Goal: Transaction & Acquisition: Book appointment/travel/reservation

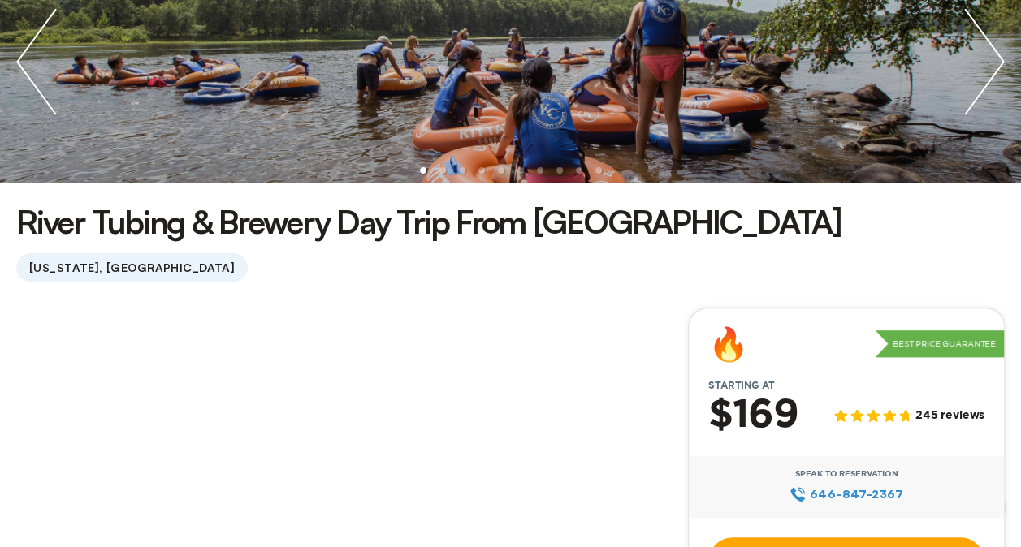
scroll to position [569, 0]
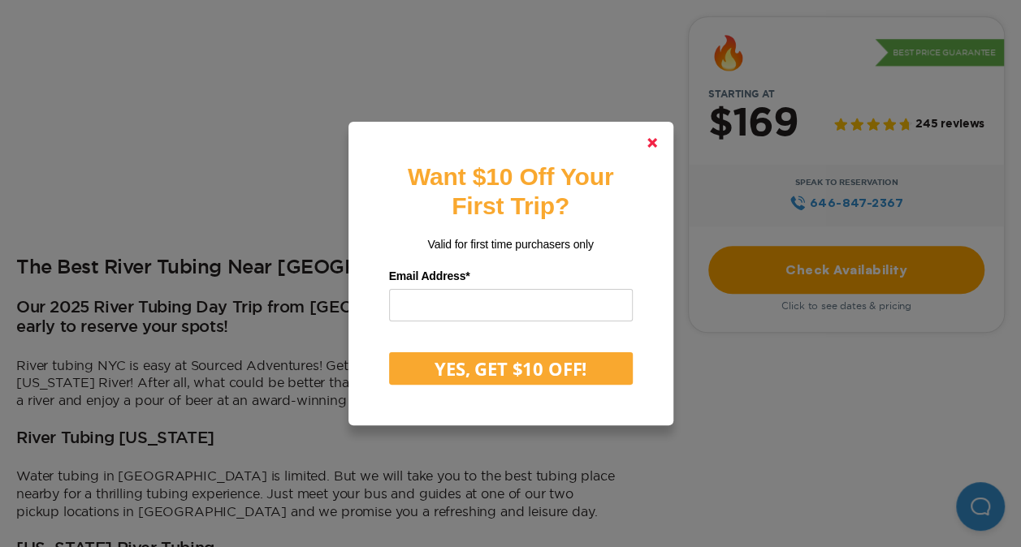
click at [664, 142] on link at bounding box center [652, 142] width 39 height 39
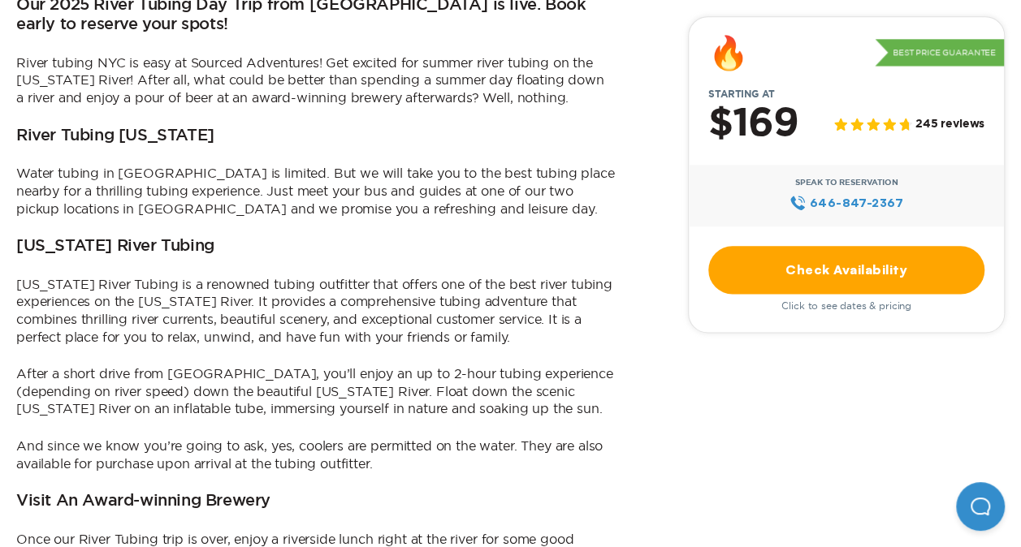
scroll to position [650, 0]
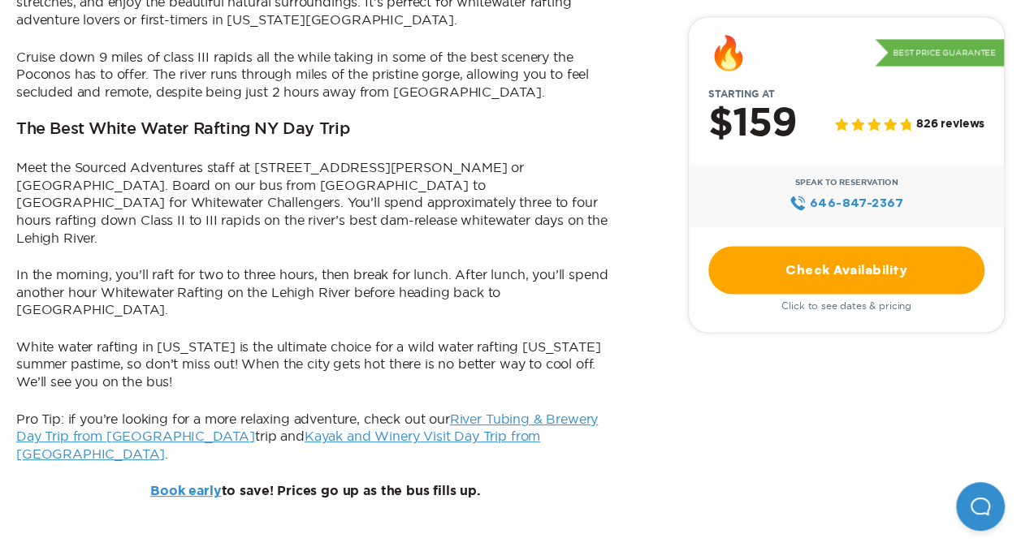
scroll to position [1218, 0]
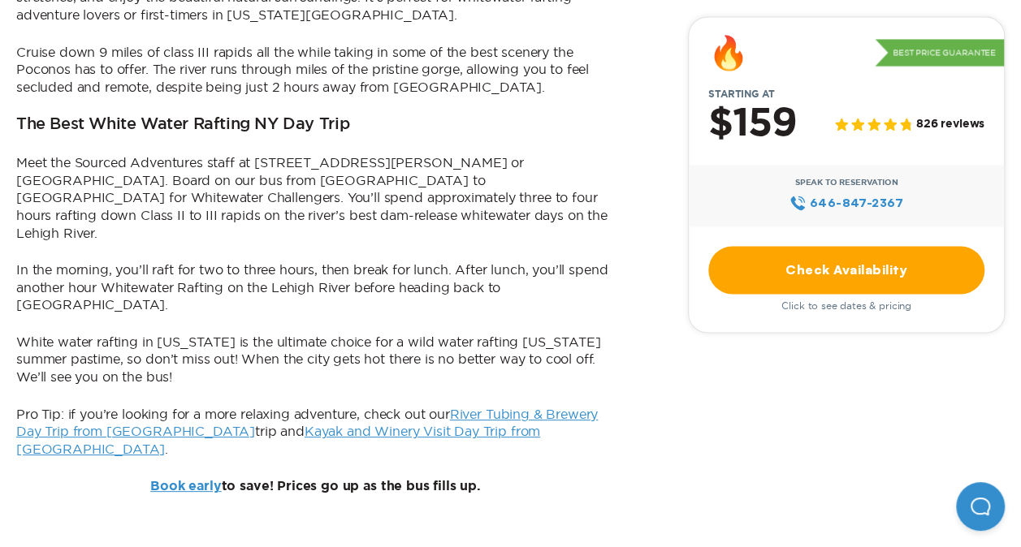
click at [530, 407] on link "River Tubing & Brewery Day Trip from [GEOGRAPHIC_DATA]" at bounding box center [307, 423] width 582 height 32
